Goal: Transaction & Acquisition: Obtain resource

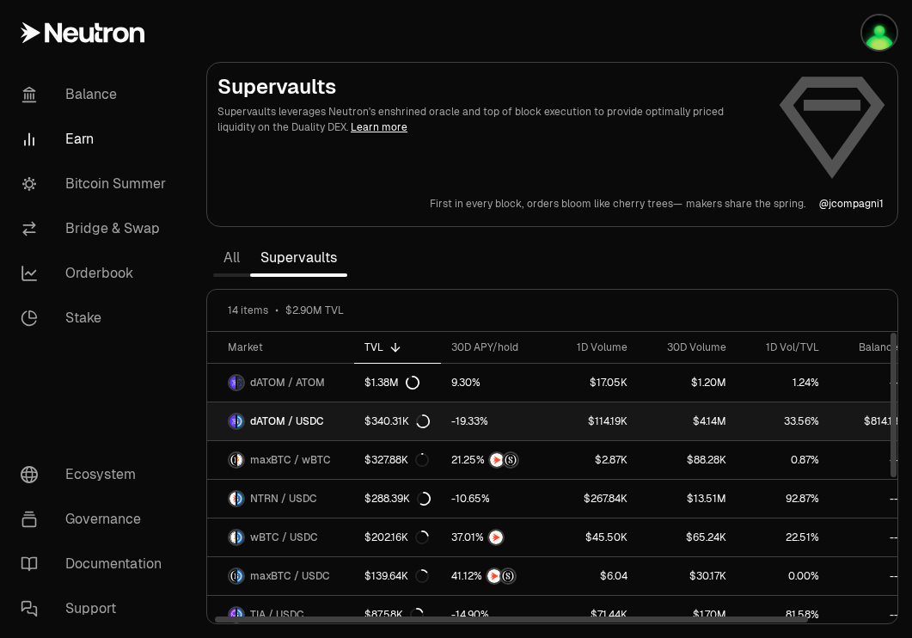
click at [337, 415] on link "dATOM / USDC" at bounding box center [280, 421] width 147 height 38
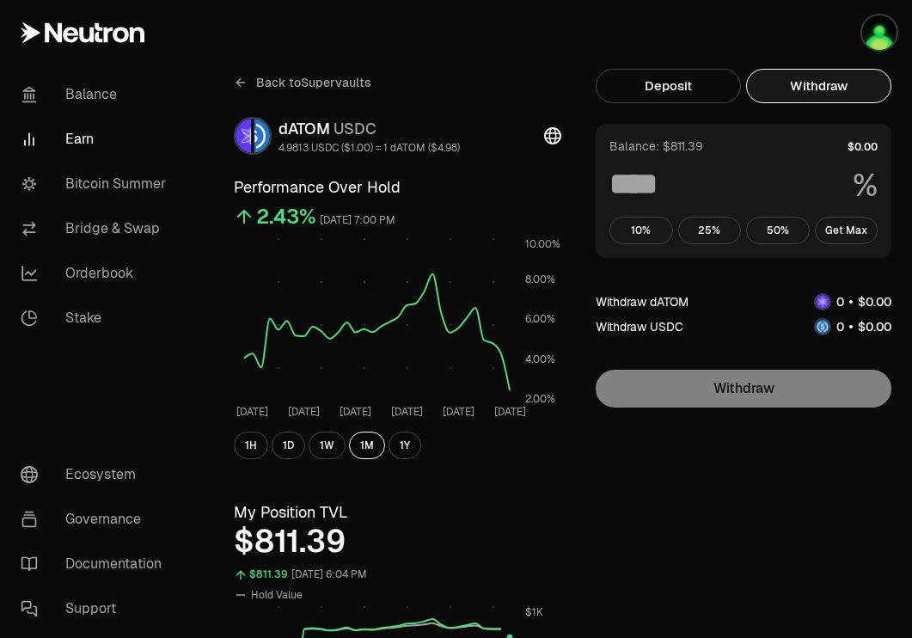
click at [826, 90] on button "Withdraw" at bounding box center [818, 86] width 145 height 34
click at [841, 227] on button "Get Max" at bounding box center [847, 231] width 64 height 28
type input "***"
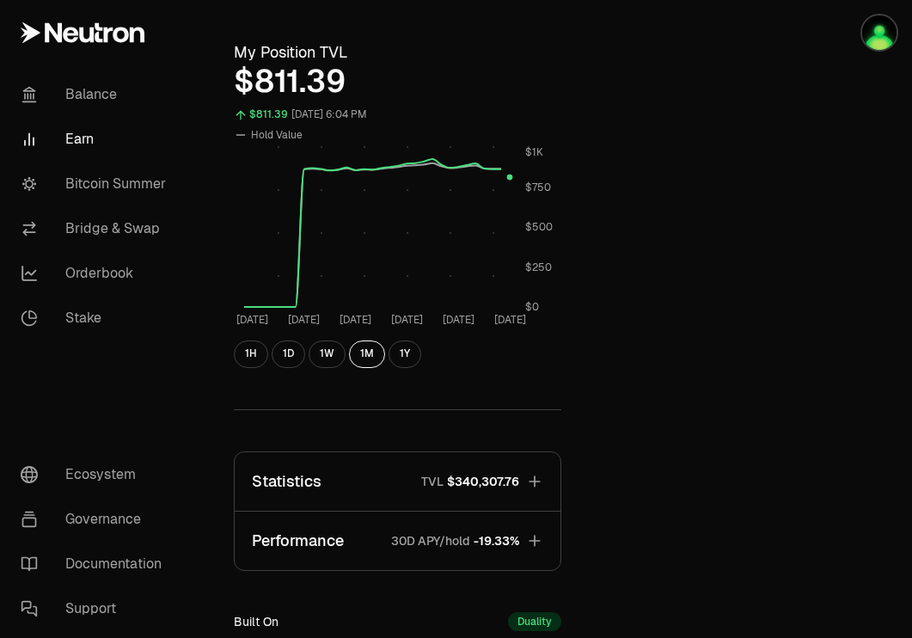
scroll to position [480, 0]
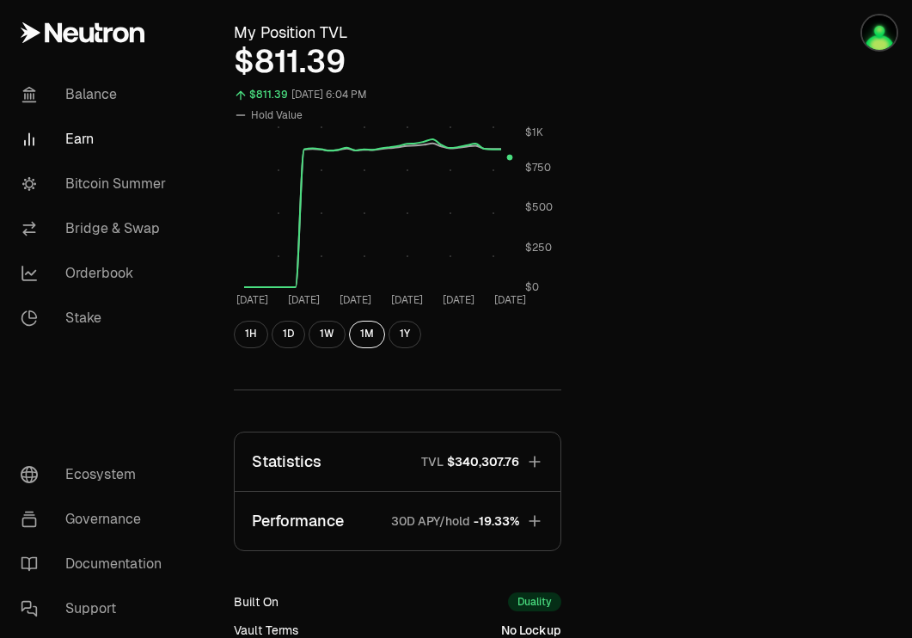
click at [505, 458] on span "$340,307.76" at bounding box center [483, 461] width 72 height 17
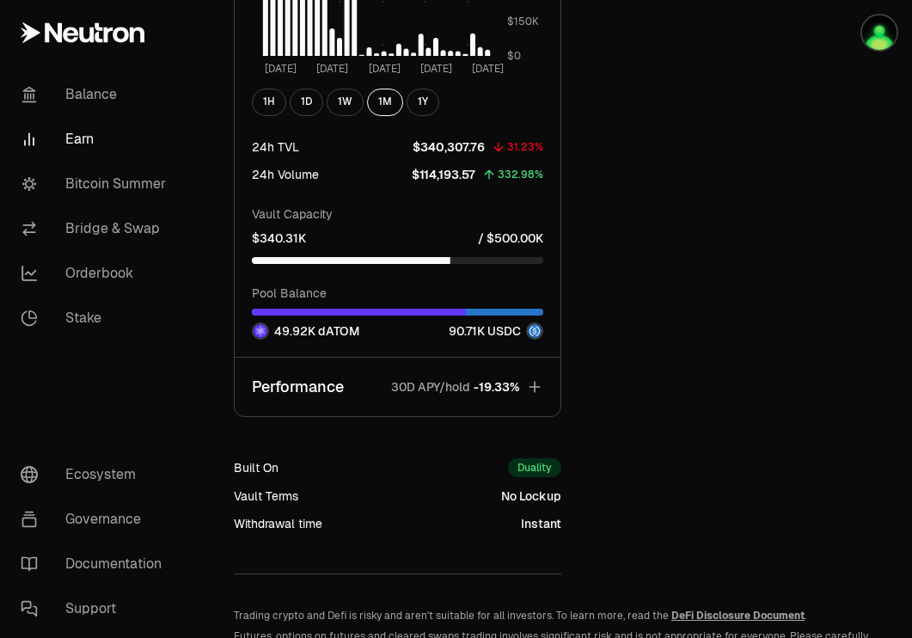
scroll to position [1478, 0]
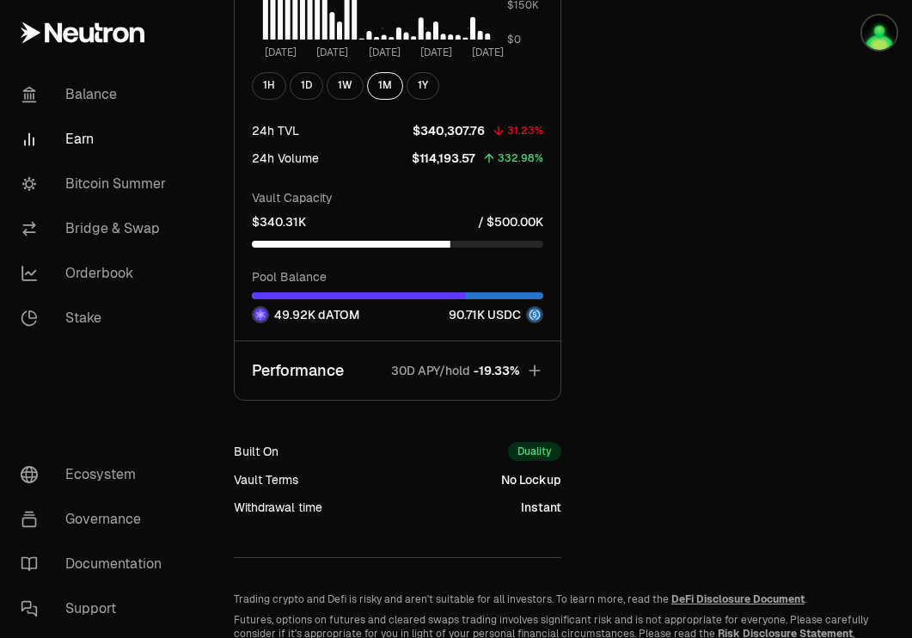
click at [497, 369] on span "-19.33%" at bounding box center [497, 370] width 46 height 17
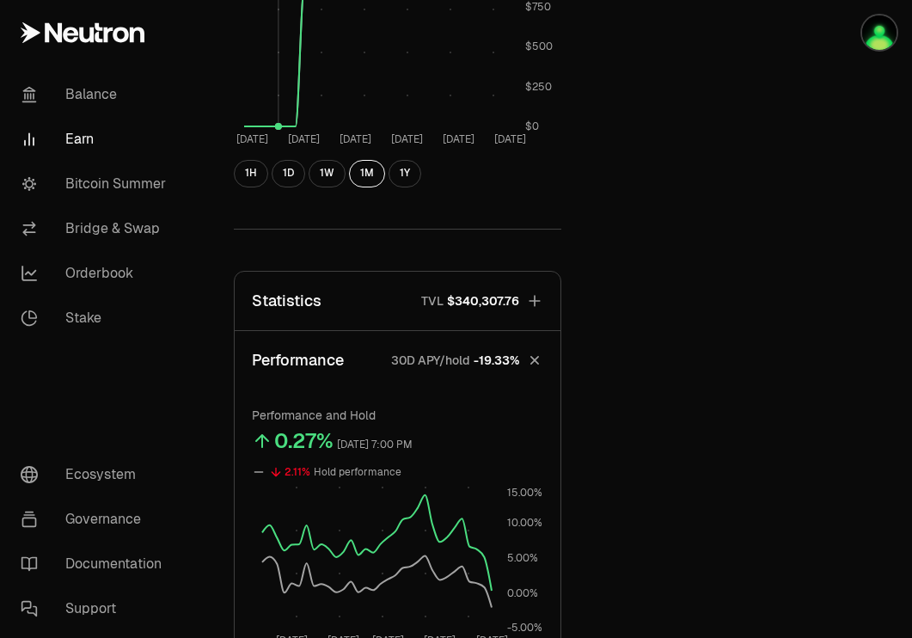
scroll to position [648, 0]
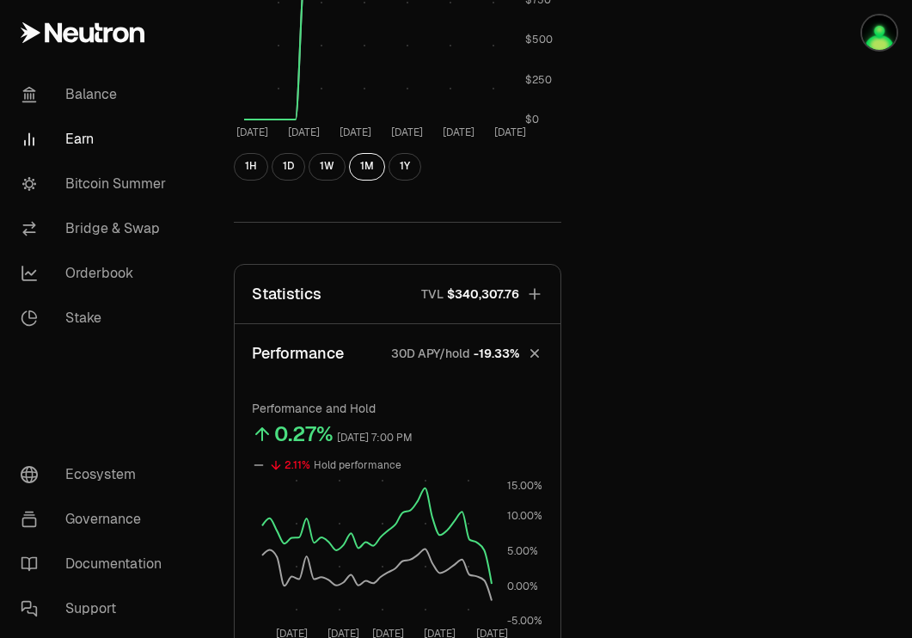
click at [486, 305] on button "Statistics TVL $340,307.76" at bounding box center [398, 294] width 326 height 58
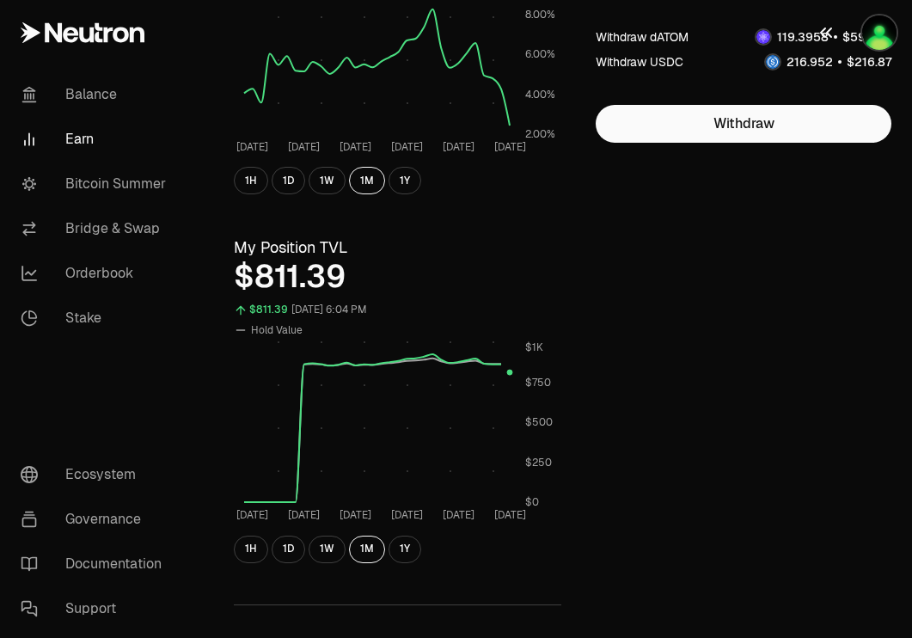
scroll to position [0, 0]
